Goal: Information Seeking & Learning: Check status

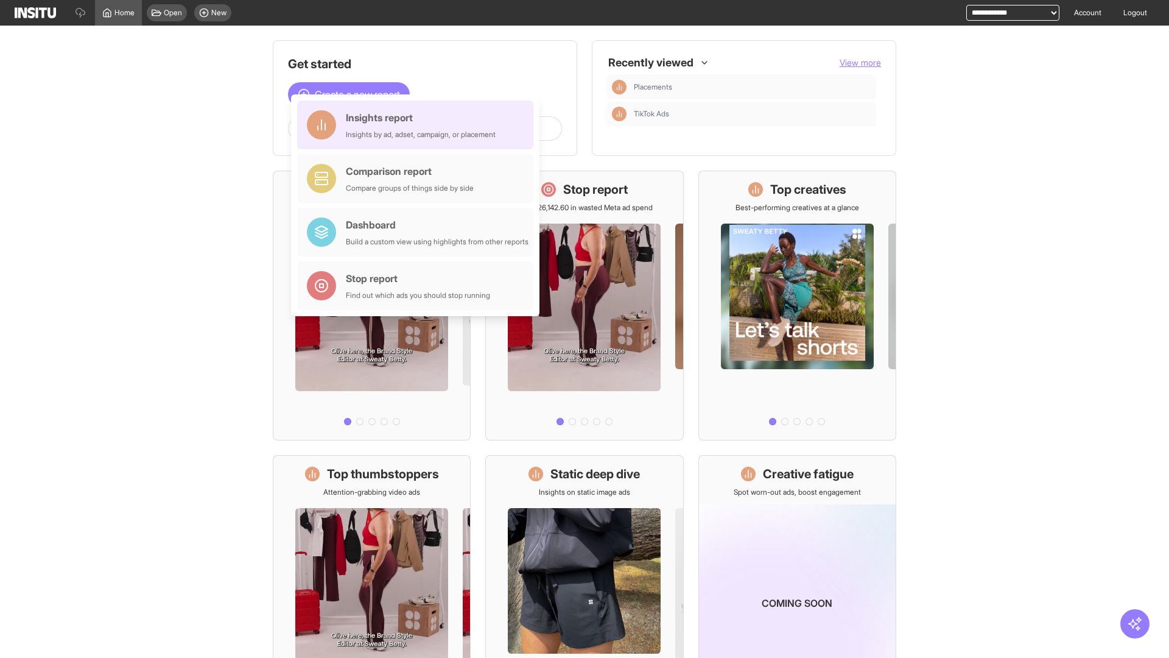
click at [418, 125] on div "Insights report Insights by ad, adset, campaign, or placement" at bounding box center [421, 124] width 150 height 29
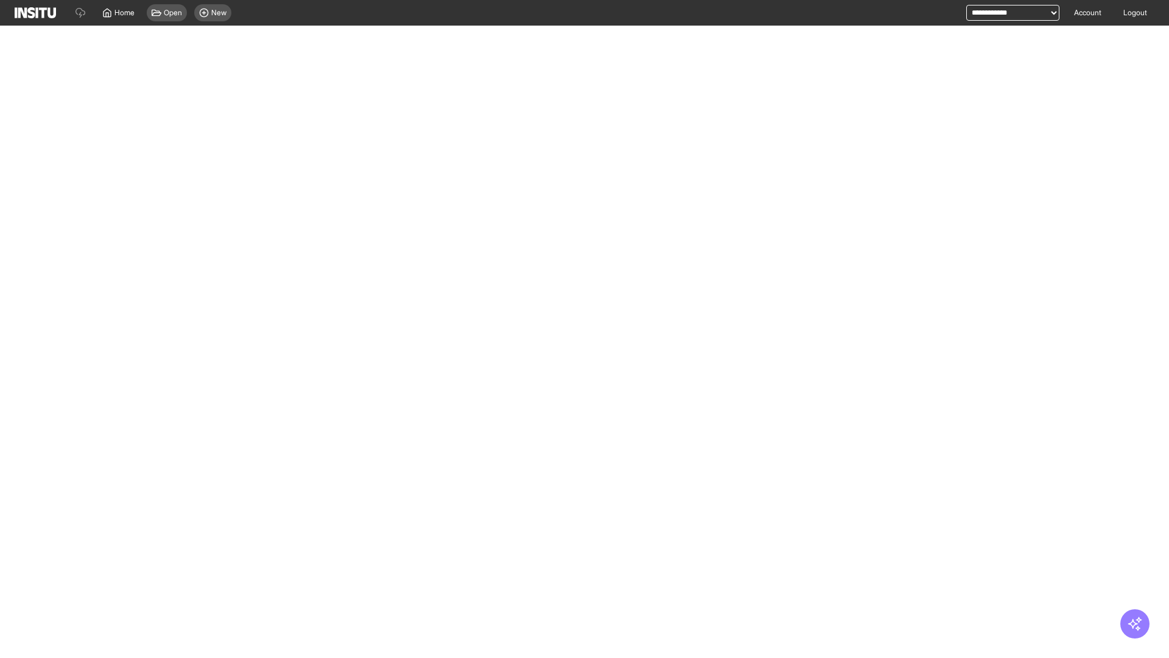
select select "**"
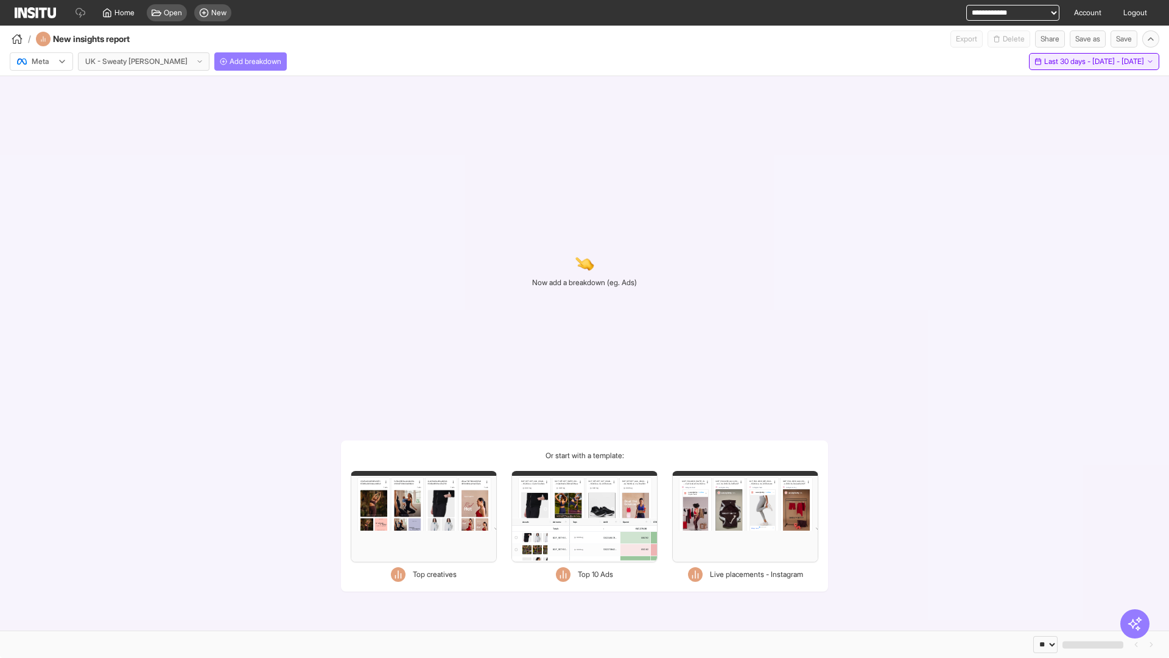
click at [1068, 62] on span "Last 30 days - [DATE] - [DATE]" at bounding box center [1094, 62] width 100 height 10
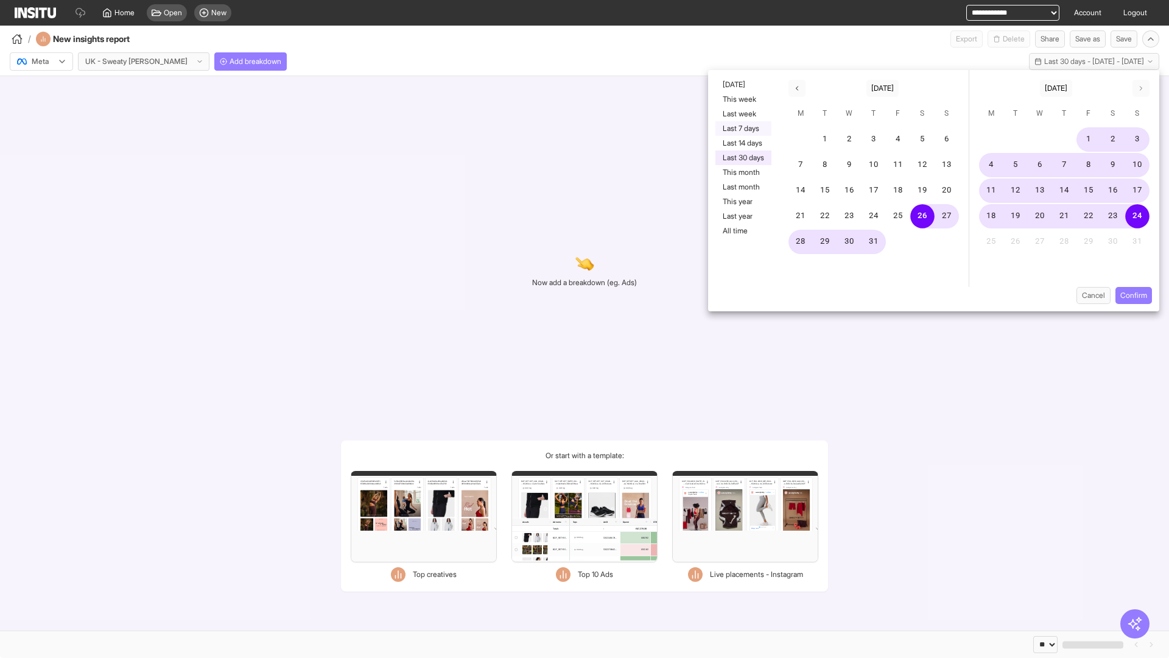
click at [742, 128] on button "Last 7 days" at bounding box center [744, 128] width 56 height 15
